Goal: Information Seeking & Learning: Learn about a topic

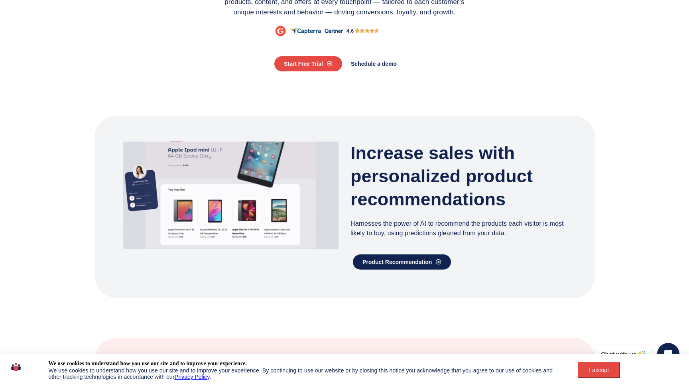
scroll to position [148, 0]
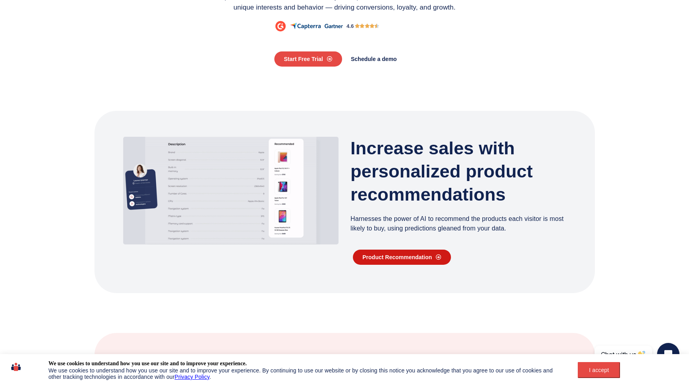
click at [387, 262] on link "Product Recommendation" at bounding box center [402, 257] width 98 height 15
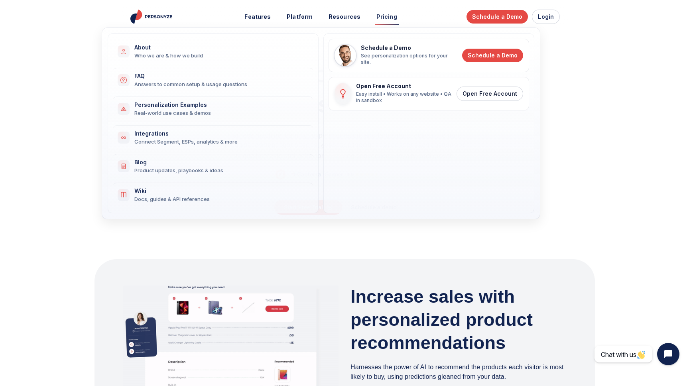
click at [377, 16] on link "Pricing" at bounding box center [387, 17] width 32 height 15
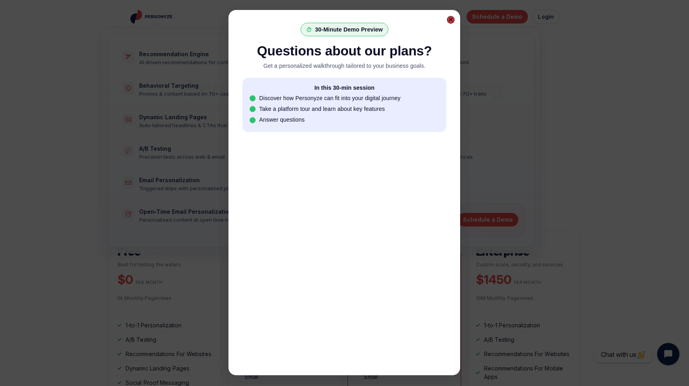
click at [450, 18] on div at bounding box center [450, 19] width 5 height 5
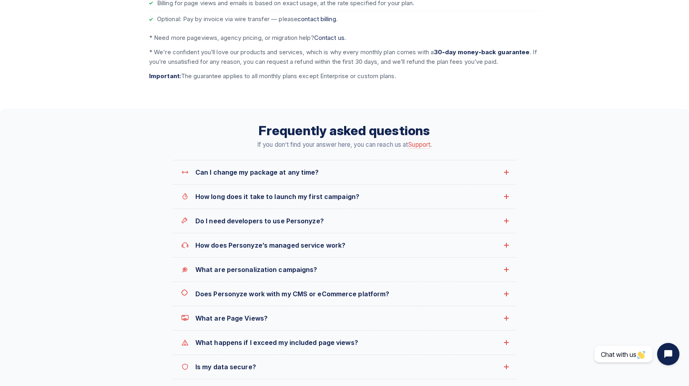
scroll to position [740, 0]
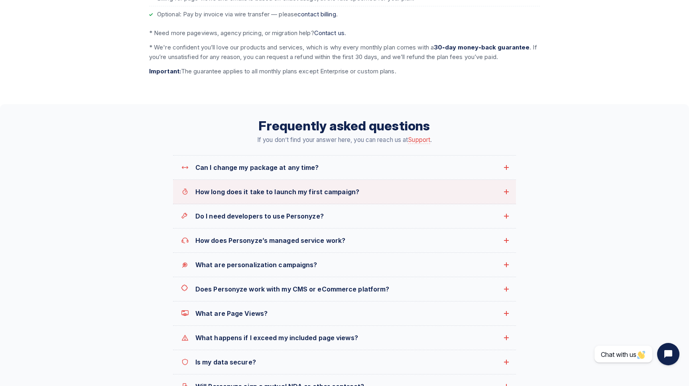
click at [308, 196] on span "How long does it take to launch my first campaign?" at bounding box center [347, 192] width 303 height 10
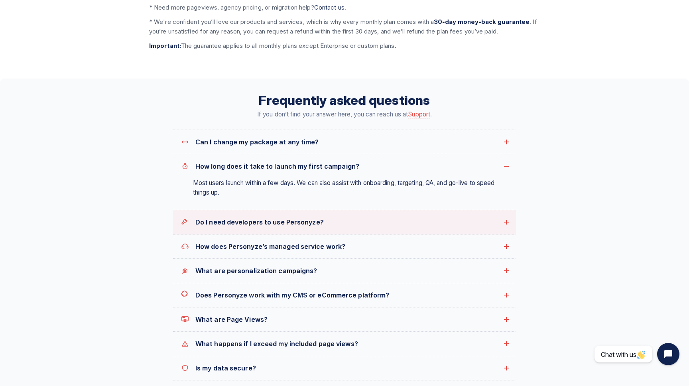
scroll to position [768, 0]
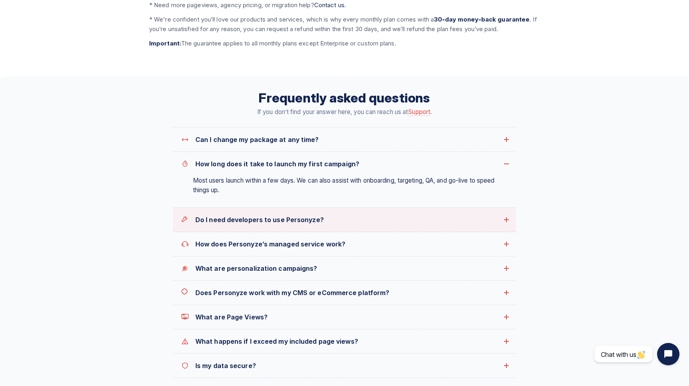
click at [339, 228] on summary "Do I need developers to use Personyze?" at bounding box center [344, 220] width 343 height 24
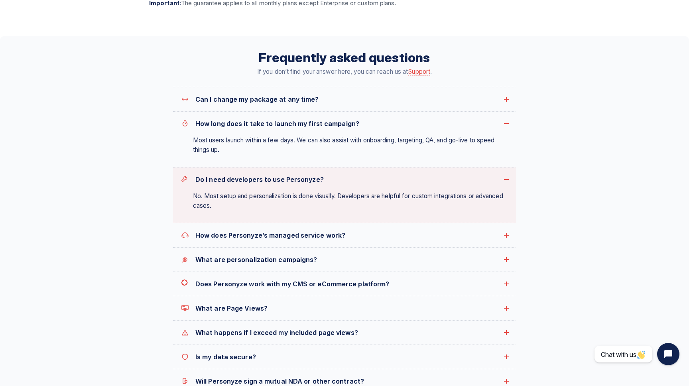
scroll to position [814, 0]
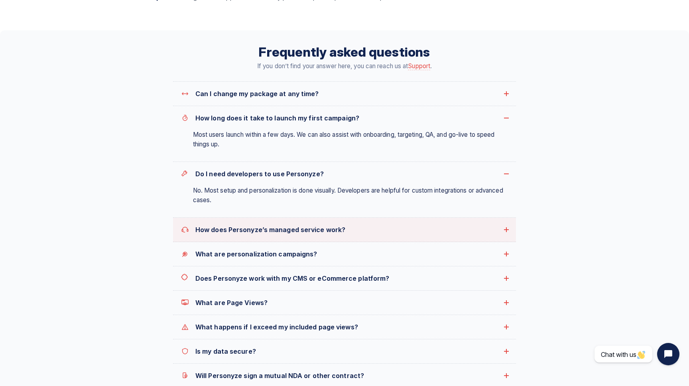
click at [337, 238] on summary "How does Personyze’s managed service work?" at bounding box center [344, 230] width 343 height 24
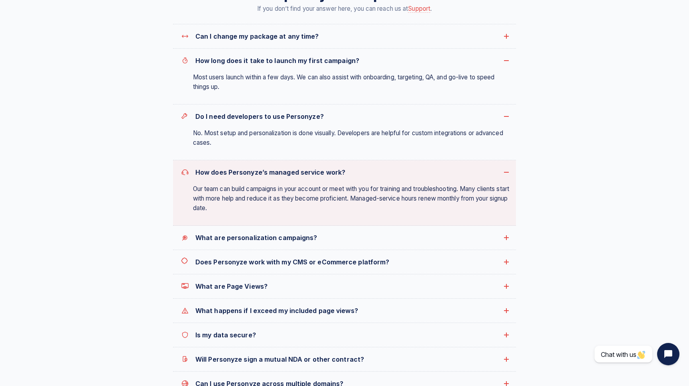
scroll to position [873, 0]
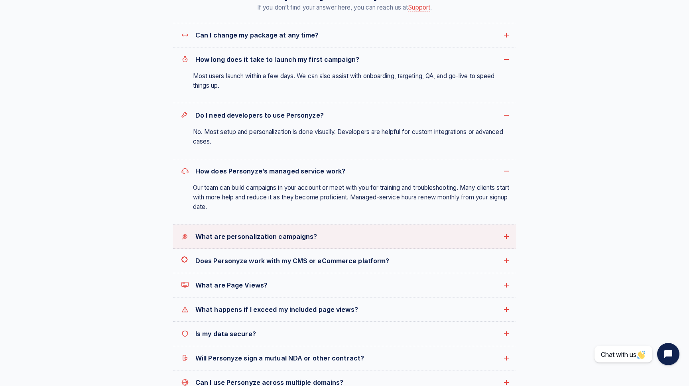
click at [345, 240] on span "What are personalization campaigns?" at bounding box center [347, 237] width 303 height 10
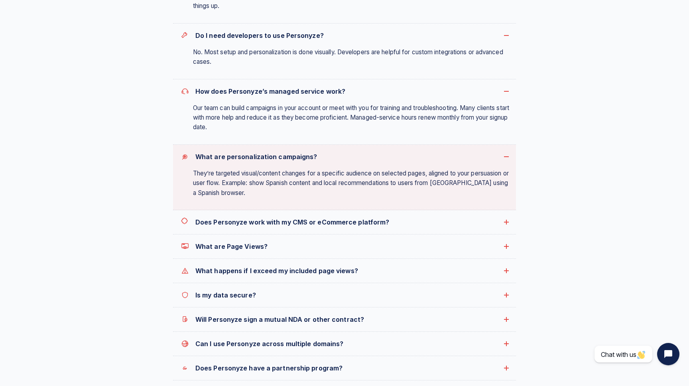
scroll to position [953, 0]
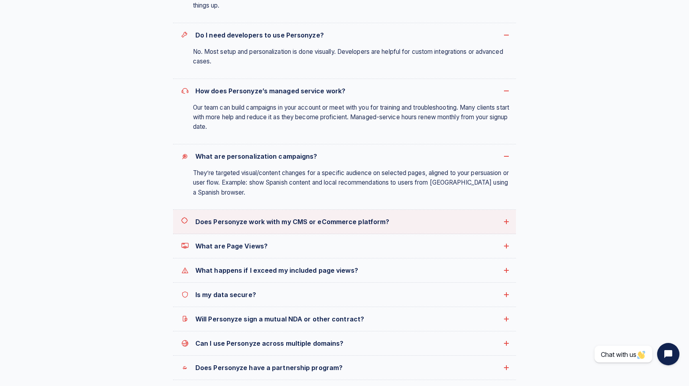
click at [390, 223] on span "Does Personyze work with my CMS or eCommerce platform?" at bounding box center [347, 222] width 303 height 10
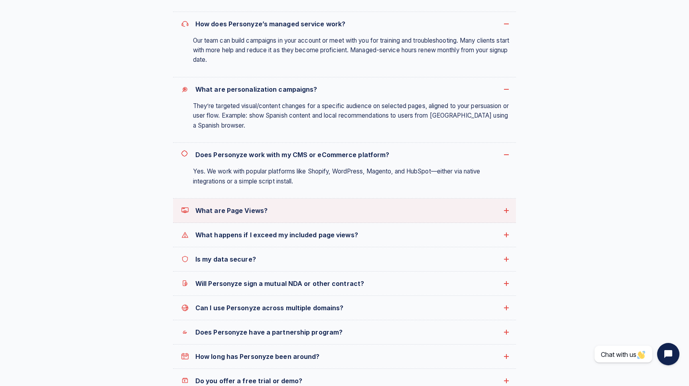
scroll to position [1021, 0]
click at [380, 216] on summary "What are Page Views?" at bounding box center [344, 210] width 343 height 24
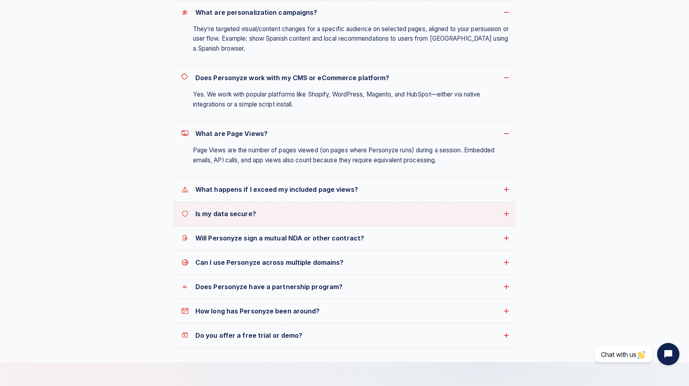
scroll to position [1099, 0]
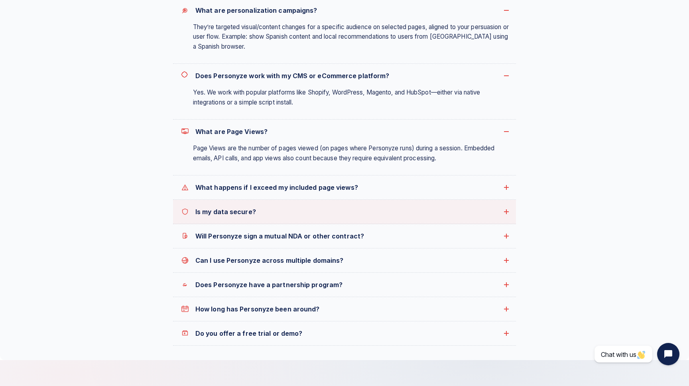
click at [384, 239] on span "Will Personyze sign a mutual NDA or other contract?" at bounding box center [347, 236] width 303 height 10
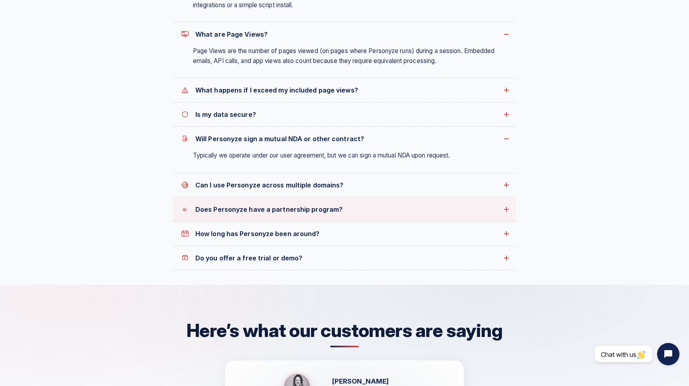
scroll to position [1197, 0]
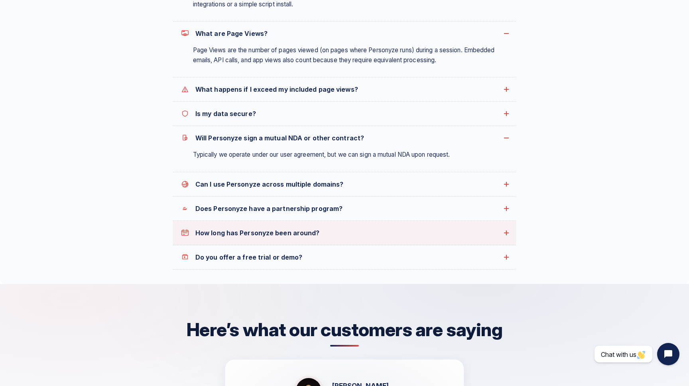
click at [379, 244] on summary "How long has Personyze been around?" at bounding box center [344, 233] width 343 height 24
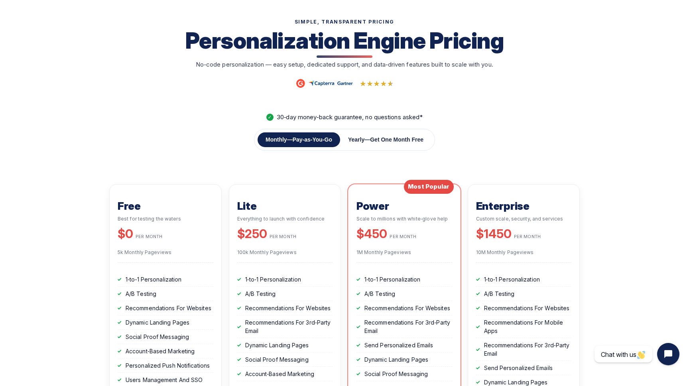
scroll to position [0, 0]
